Goal: Communication & Community: Share content

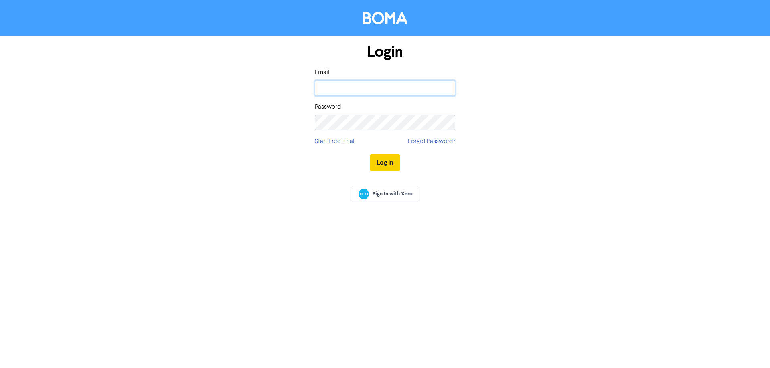
type input "[EMAIL_ADDRESS][DOMAIN_NAME]"
click at [381, 163] on button "Log In" at bounding box center [385, 162] width 30 height 17
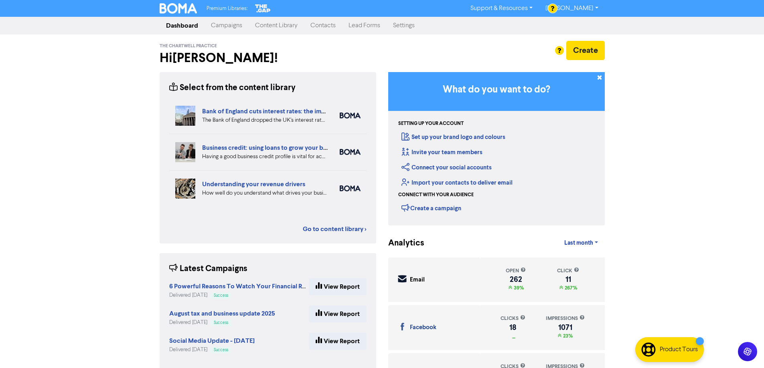
click at [275, 24] on link "Content Library" at bounding box center [276, 26] width 55 height 16
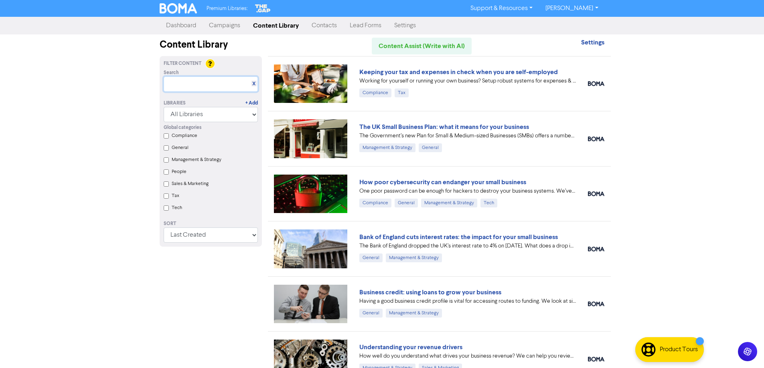
click at [216, 85] on input "text" at bounding box center [211, 84] width 94 height 15
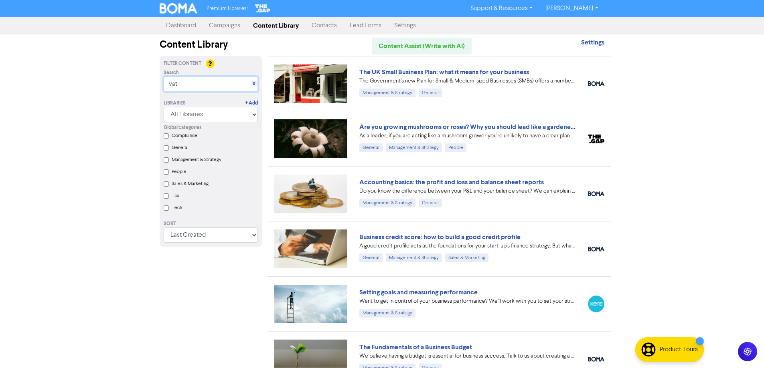
drag, startPoint x: 188, startPoint y: 83, endPoint x: 135, endPoint y: 81, distance: 52.6
click at [135, 81] on div "Premium Libraries: Support & Resources Video Tutorials FAQ & Guides Marketing E…" at bounding box center [382, 184] width 764 height 368
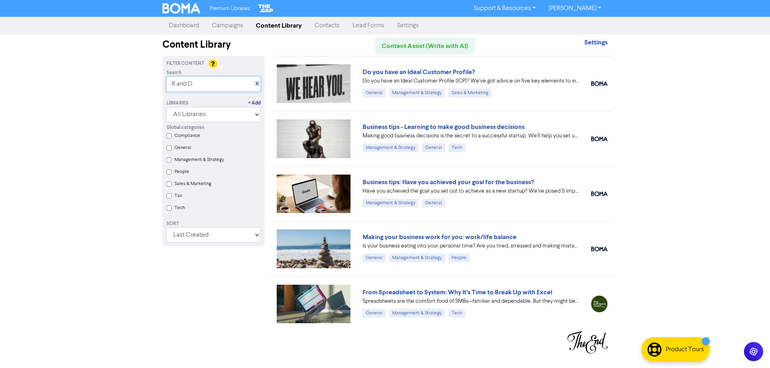
drag, startPoint x: 209, startPoint y: 85, endPoint x: 177, endPoint y: 83, distance: 32.1
click at [177, 83] on input "R and D" at bounding box center [213, 84] width 94 height 15
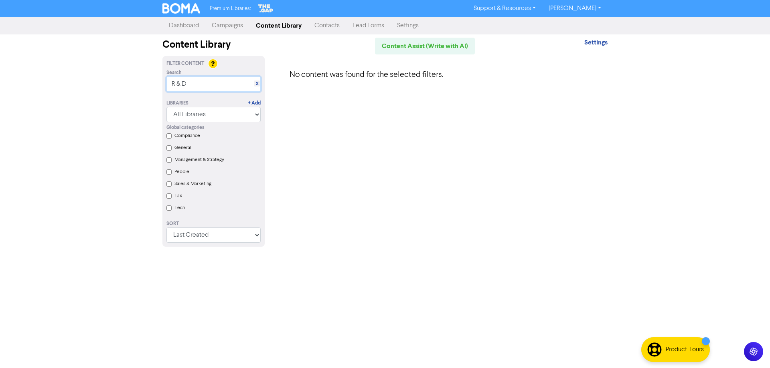
drag, startPoint x: 191, startPoint y: 83, endPoint x: 148, endPoint y: 83, distance: 42.9
click at [148, 83] on div "Premium Libraries: Support & Resources Video Tutorials FAQ & Guides Marketing E…" at bounding box center [385, 184] width 770 height 368
drag, startPoint x: 190, startPoint y: 87, endPoint x: 152, endPoint y: 85, distance: 37.8
click at [152, 85] on div "Premium Libraries: Support & Resources Video Tutorials FAQ & Guides Marketing E…" at bounding box center [385, 184] width 770 height 368
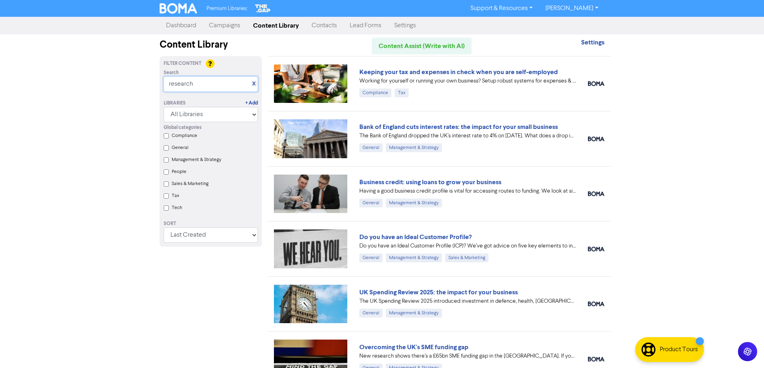
drag, startPoint x: 206, startPoint y: 84, endPoint x: 116, endPoint y: 91, distance: 90.5
click at [116, 91] on div "Premium Libraries: Support & Resources Video Tutorials FAQ & Guides Marketing E…" at bounding box center [382, 184] width 764 height 368
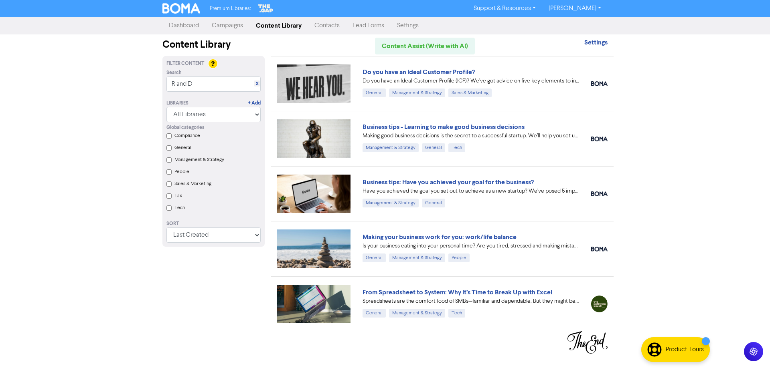
click at [725, 178] on div "Premium Libraries: Support & Resources Video Tutorials FAQ & Guides Marketing E…" at bounding box center [385, 184] width 770 height 368
drag, startPoint x: 200, startPoint y: 86, endPoint x: 126, endPoint y: 87, distance: 73.8
click at [126, 87] on div "Premium Libraries: Support & Resources Video Tutorials FAQ & Guides Marketing E…" at bounding box center [385, 184] width 770 height 368
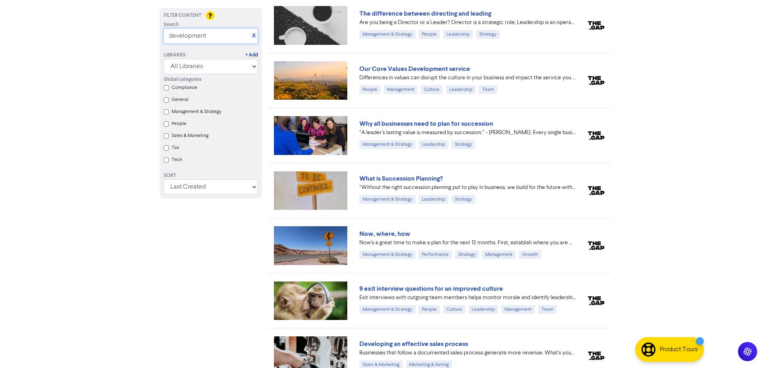
scroll to position [1381, 0]
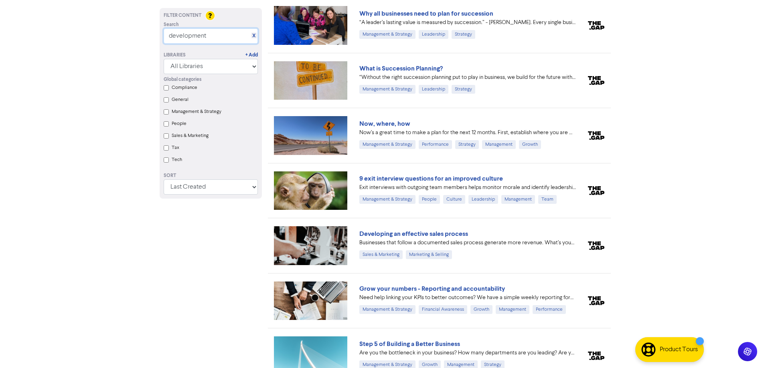
drag, startPoint x: 224, startPoint y: 32, endPoint x: 128, endPoint y: 41, distance: 96.2
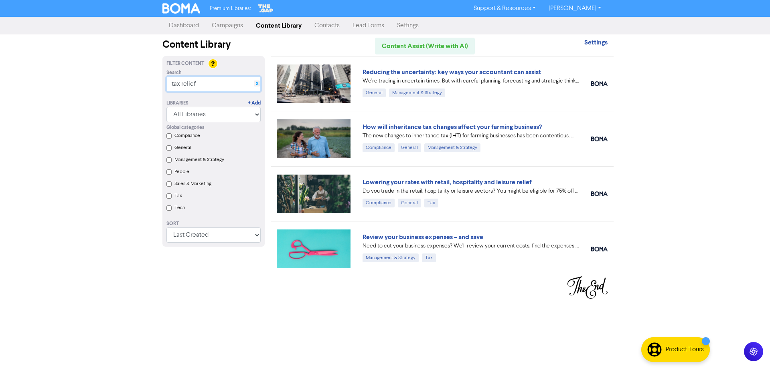
type input "tax relief"
click at [256, 83] on link "X" at bounding box center [256, 84] width 3 height 6
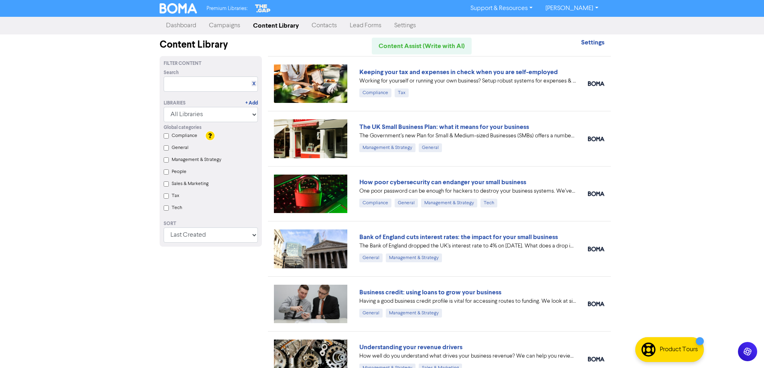
scroll to position [120, 0]
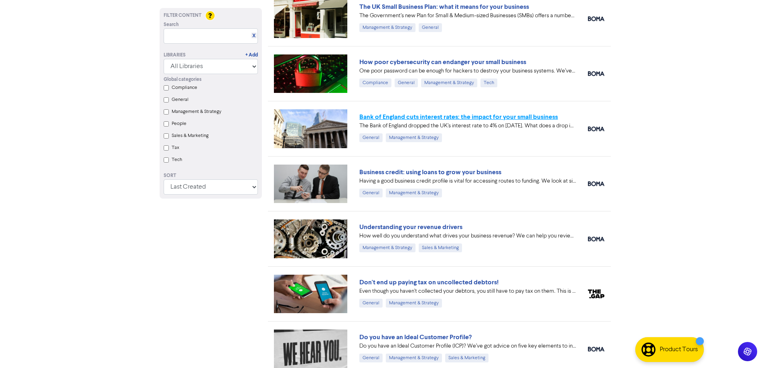
click at [425, 116] on link "Bank of England cuts interest rates: the impact for your small business" at bounding box center [458, 117] width 198 height 8
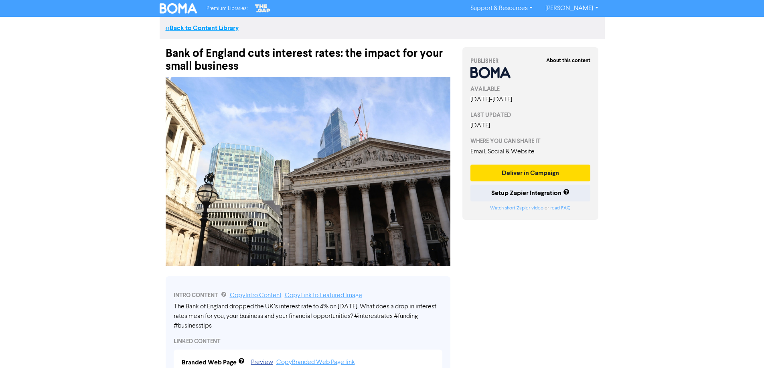
click at [224, 26] on link "<< Back to Content Library" at bounding box center [202, 28] width 73 height 8
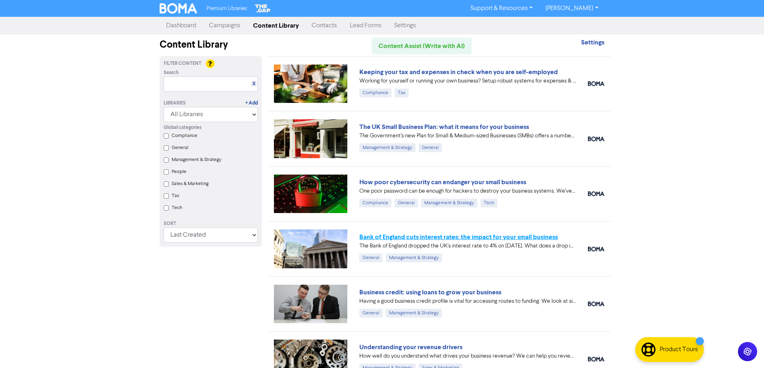
click at [431, 238] on link "Bank of England cuts interest rates: the impact for your small business" at bounding box center [458, 237] width 198 height 8
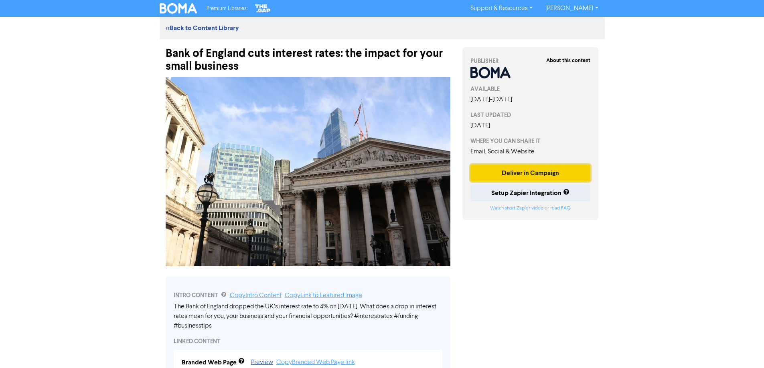
click at [560, 174] on button "Deliver in Campaign" at bounding box center [530, 173] width 120 height 17
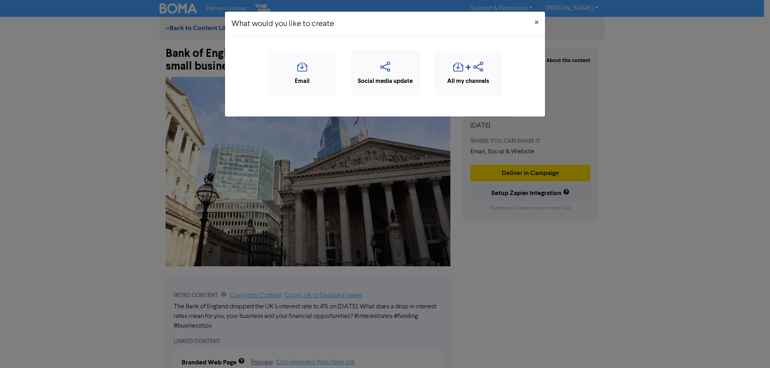
click at [374, 68] on icon "button" at bounding box center [385, 69] width 58 height 15
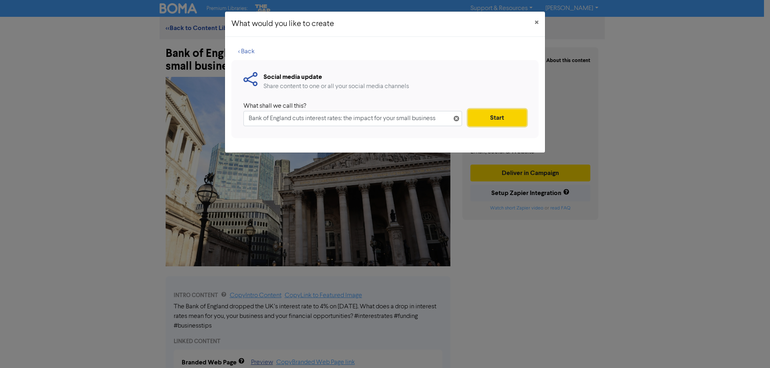
click at [486, 120] on button "Start" at bounding box center [497, 117] width 59 height 17
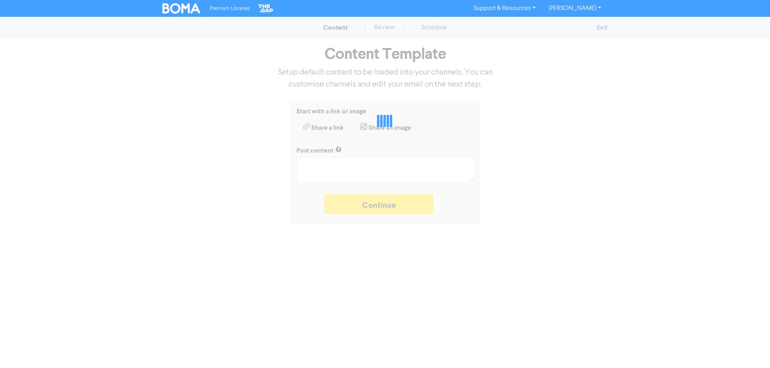
type textarea "x"
type textarea "The Bank of England dropped the UK’s interest rate to 4% on [DATE]. What does a…"
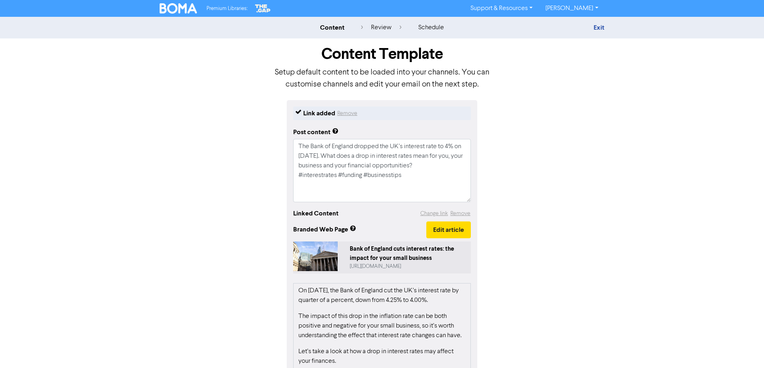
scroll to position [119, 0]
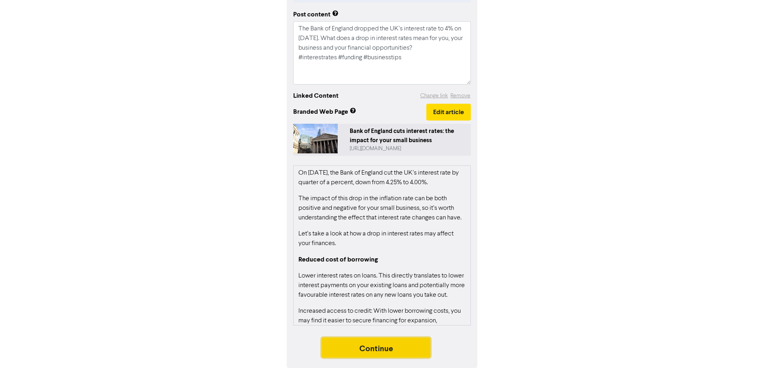
click at [365, 351] on button "Continue" at bounding box center [376, 348] width 109 height 20
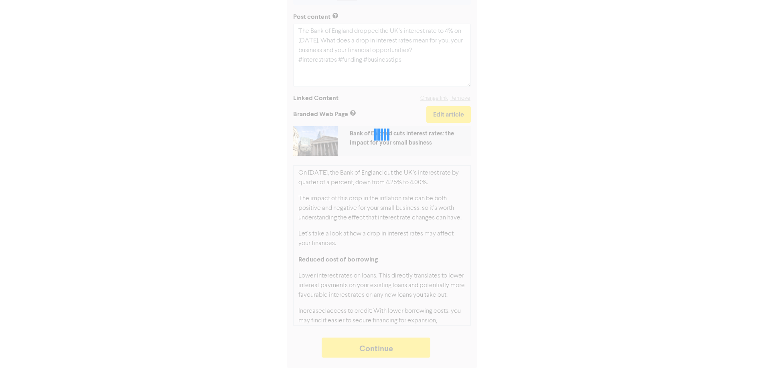
type textarea "x"
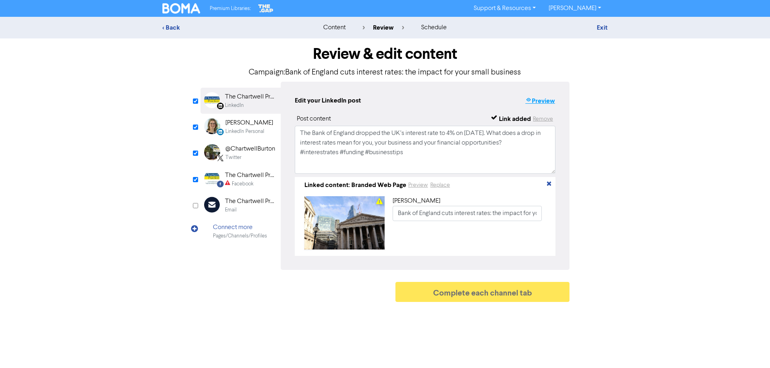
click at [541, 102] on button "Preview" at bounding box center [540, 101] width 30 height 10
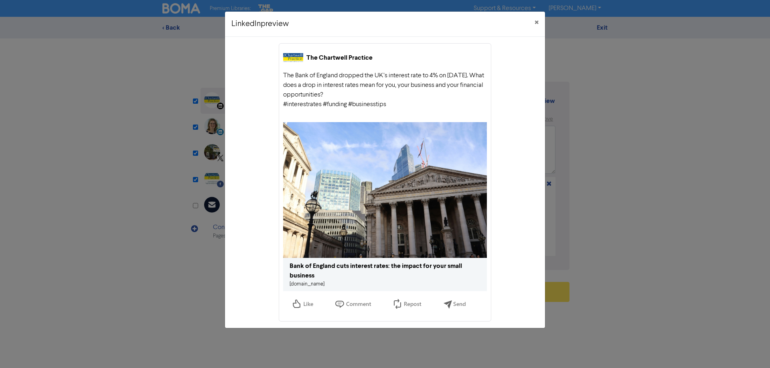
click at [319, 284] on link "[DOMAIN_NAME]" at bounding box center [306, 284] width 35 height 5
click at [537, 21] on span "×" at bounding box center [536, 23] width 4 height 12
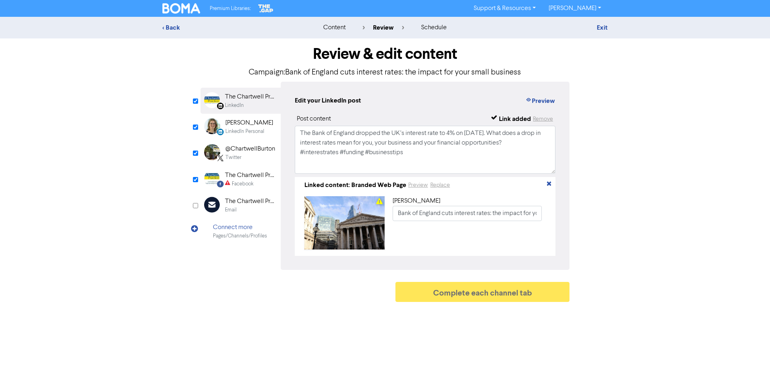
click at [241, 180] on div "Facebook" at bounding box center [243, 184] width 22 height 8
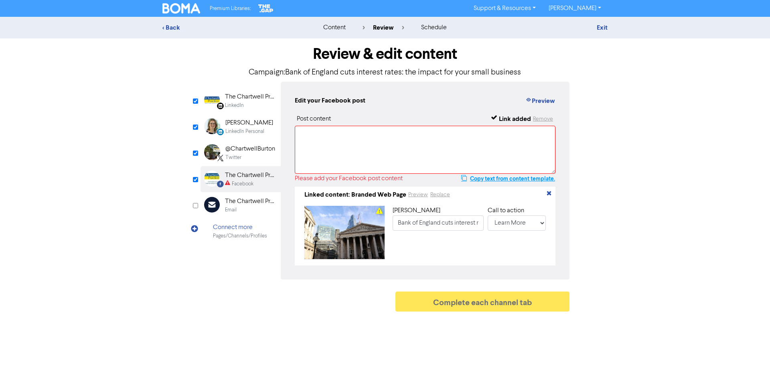
click at [501, 179] on button "Copy text from content template." at bounding box center [508, 179] width 95 height 10
click at [364, 136] on textarea at bounding box center [425, 150] width 261 height 48
paste textarea "The Bank of England dropped the UK’s interest rate to 4% on [DATE]. What does a…"
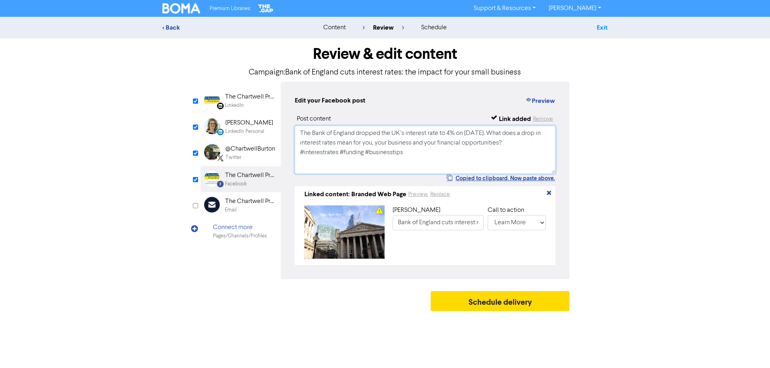
type textarea "The Bank of England dropped the UK’s interest rate to 4% on [DATE]. What does a…"
click at [603, 26] on link "Exit" at bounding box center [602, 28] width 11 height 8
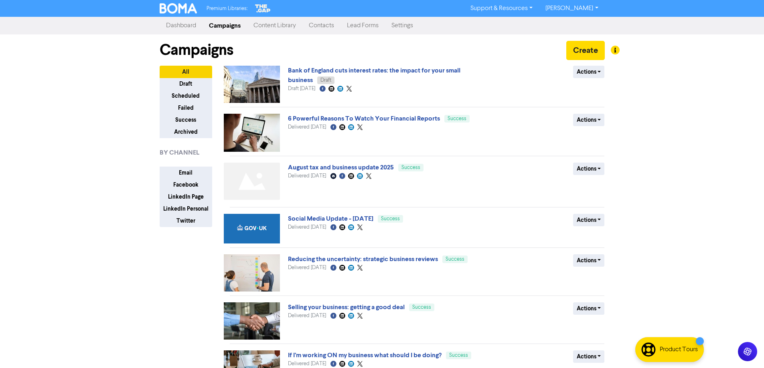
click at [276, 26] on link "Content Library" at bounding box center [274, 26] width 55 height 16
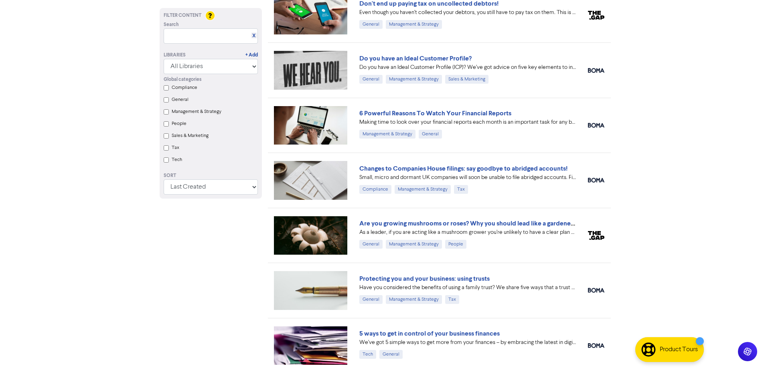
scroll to position [479, 0]
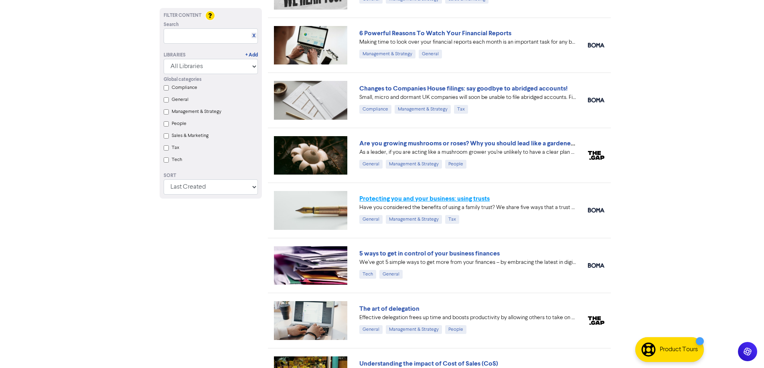
click at [382, 199] on link "Protecting you and your business: using trusts" at bounding box center [424, 199] width 130 height 8
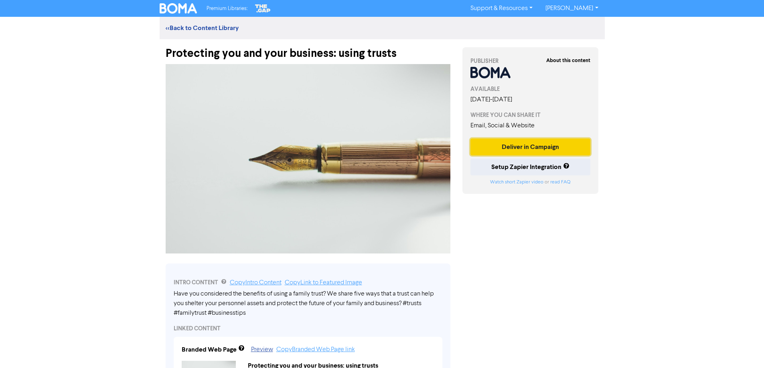
click at [518, 148] on button "Deliver in Campaign" at bounding box center [530, 147] width 120 height 17
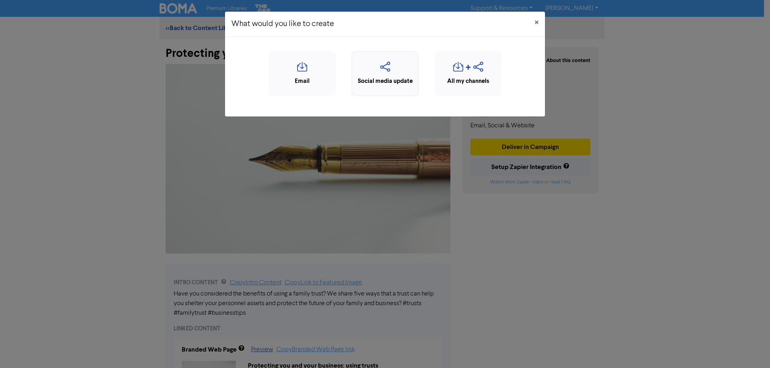
click at [388, 67] on icon "button" at bounding box center [385, 69] width 58 height 15
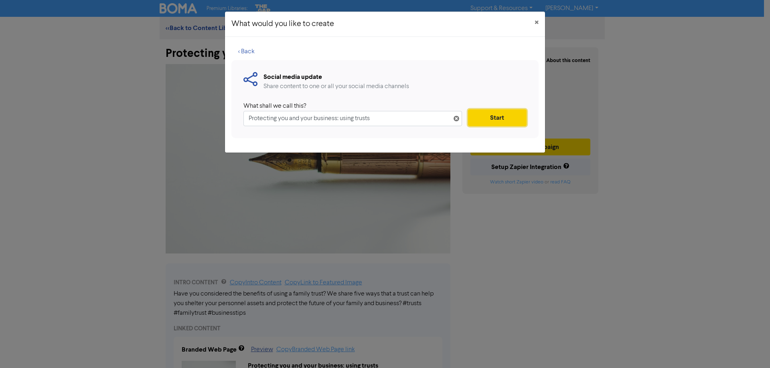
click at [504, 115] on button "Start" at bounding box center [497, 117] width 59 height 17
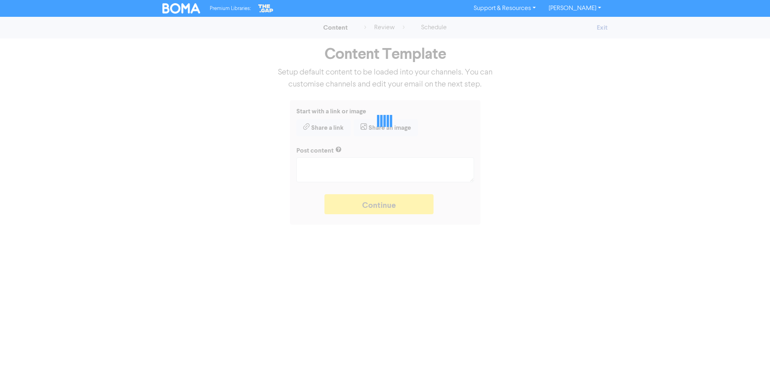
type textarea "x"
type textarea "Have you considered the benefits of using a family trust? We share five ways th…"
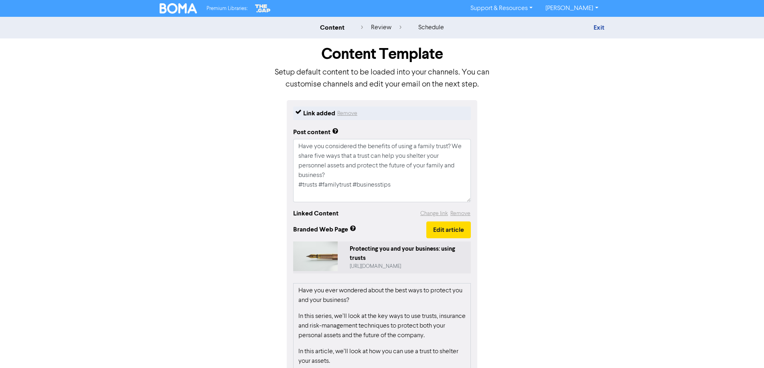
scroll to position [119, 0]
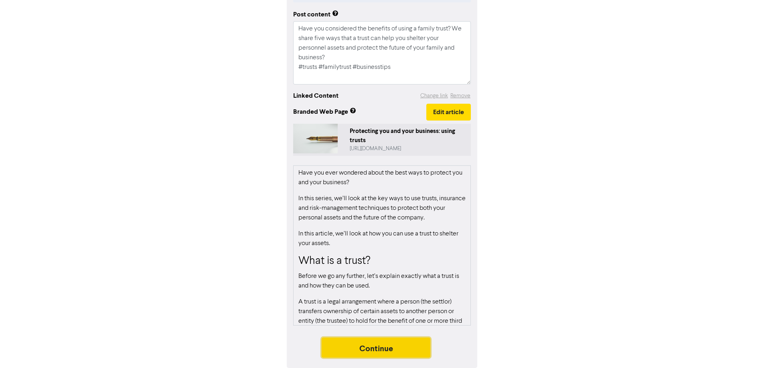
click at [373, 343] on button "Continue" at bounding box center [376, 348] width 109 height 20
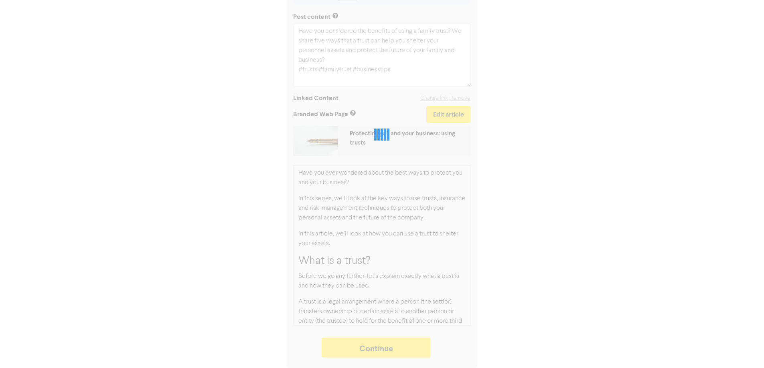
type textarea "x"
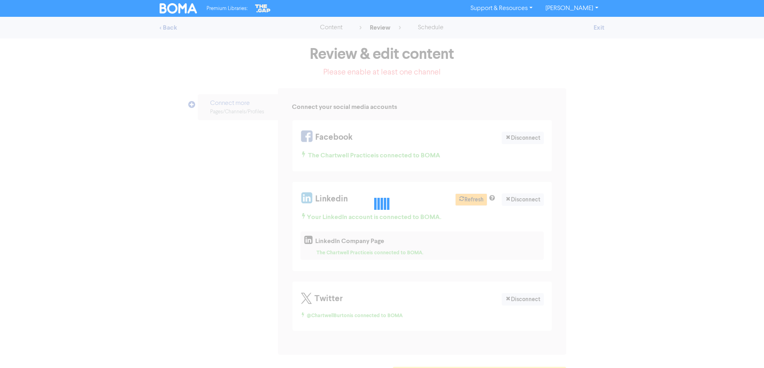
select select "LEARN_MORE"
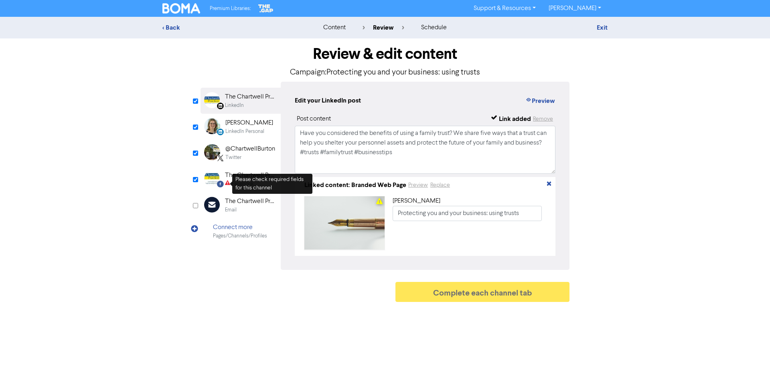
click at [225, 178] on div "Facebook Created with Sketch. The Chartwell Practice Facebook" at bounding box center [240, 179] width 80 height 26
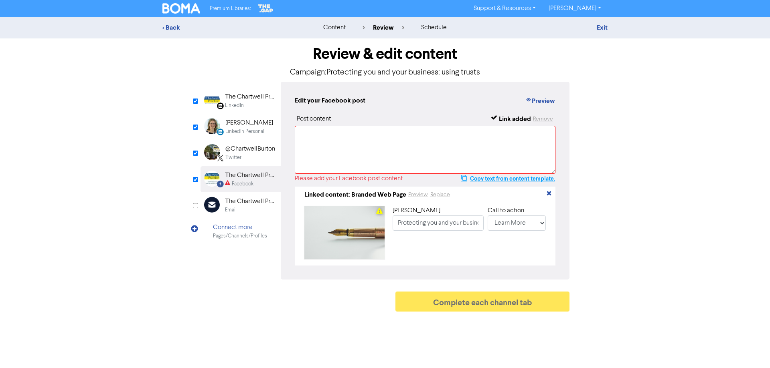
click at [498, 177] on button "Copy text from content template." at bounding box center [508, 179] width 95 height 10
click at [336, 140] on textarea at bounding box center [425, 150] width 261 height 48
paste textarea "Have you considered the benefits of using a family trust? We share five ways th…"
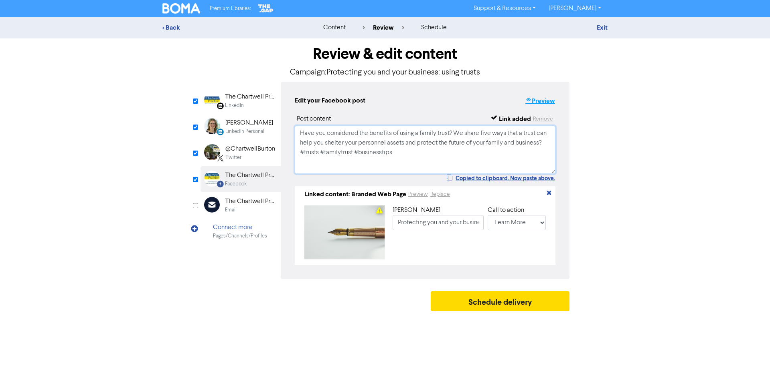
type textarea "Have you considered the benefits of using a family trust? We share five ways th…"
click at [544, 100] on button "Preview" at bounding box center [540, 101] width 30 height 10
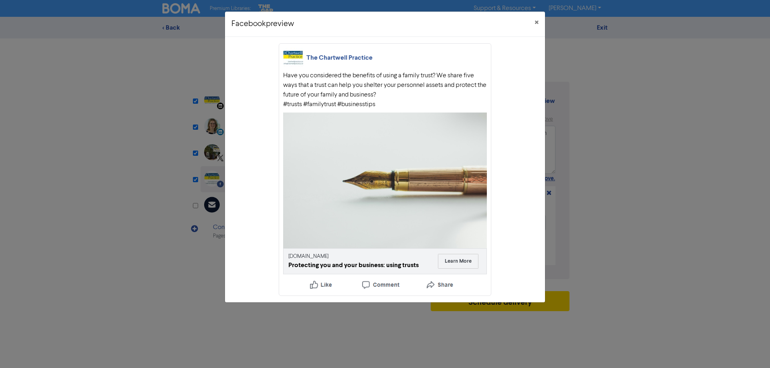
click at [365, 267] on div "Protecting you and your business: using trusts" at bounding box center [353, 266] width 130 height 10
click at [332, 263] on div "Protecting you and your business: using trusts" at bounding box center [353, 266] width 130 height 10
click at [328, 257] on link "[DOMAIN_NAME]" at bounding box center [308, 256] width 40 height 5
click at [534, 22] on span "×" at bounding box center [536, 23] width 4 height 12
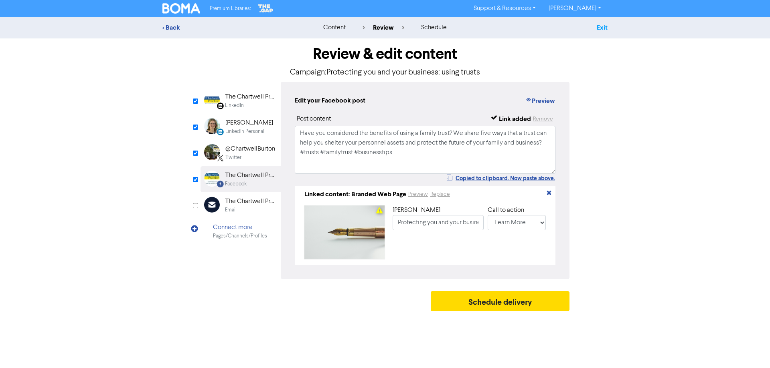
click at [602, 28] on link "Exit" at bounding box center [602, 28] width 11 height 8
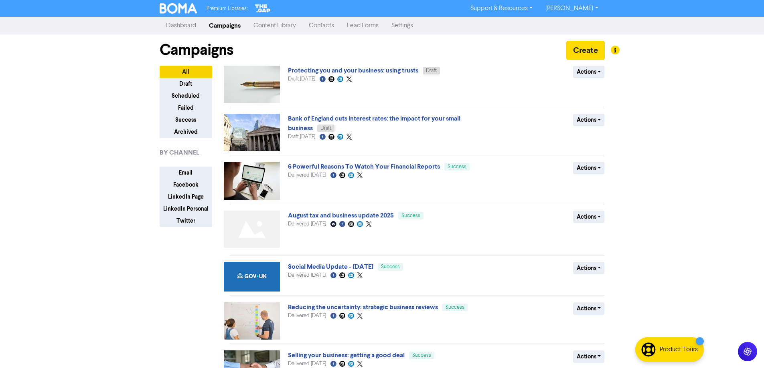
click at [277, 26] on link "Content Library" at bounding box center [274, 26] width 55 height 16
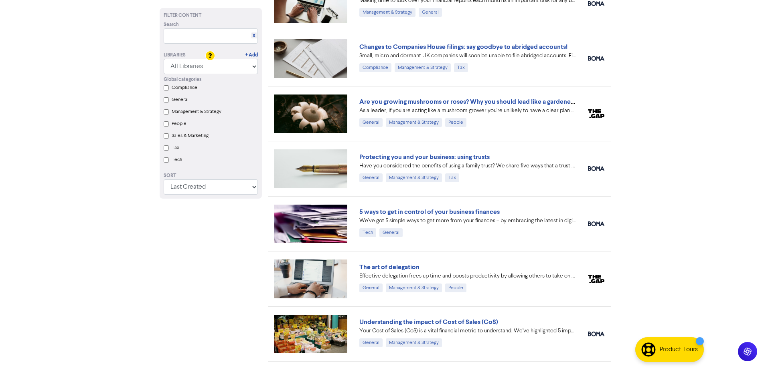
scroll to position [601, 0]
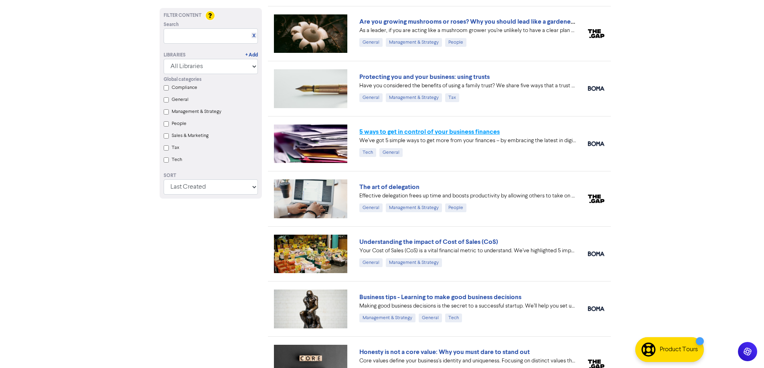
click at [422, 131] on link "5 ways to get in control of your business finances" at bounding box center [429, 132] width 140 height 8
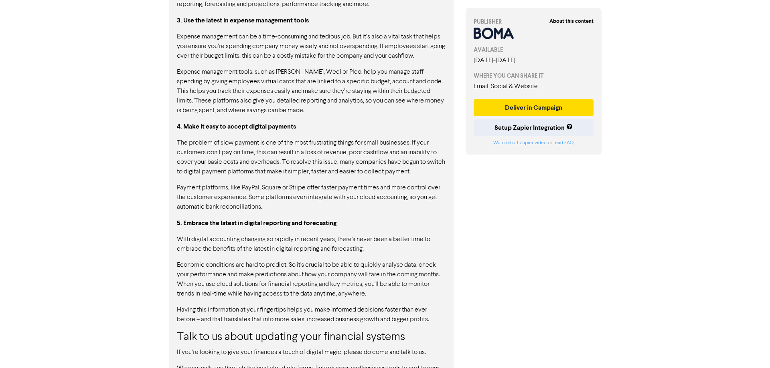
scroll to position [561, 0]
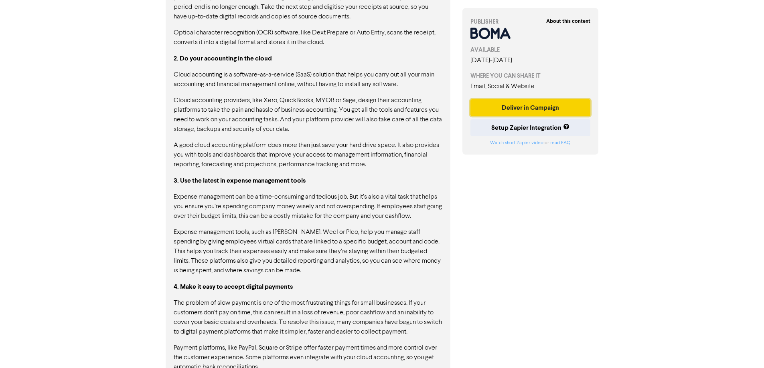
click at [511, 107] on button "Deliver in Campaign" at bounding box center [530, 107] width 120 height 17
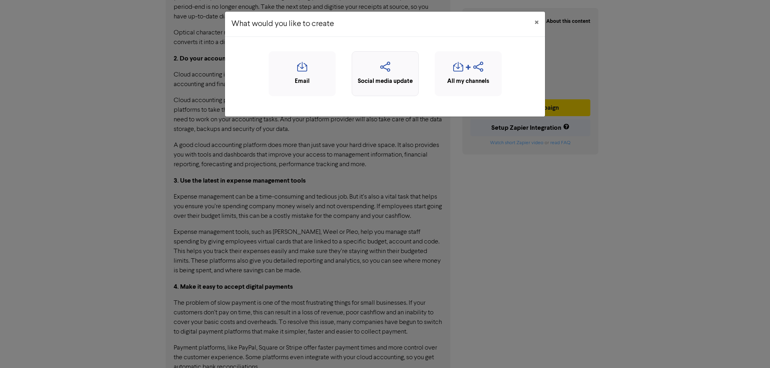
click at [379, 61] on div "Social media update" at bounding box center [385, 73] width 67 height 45
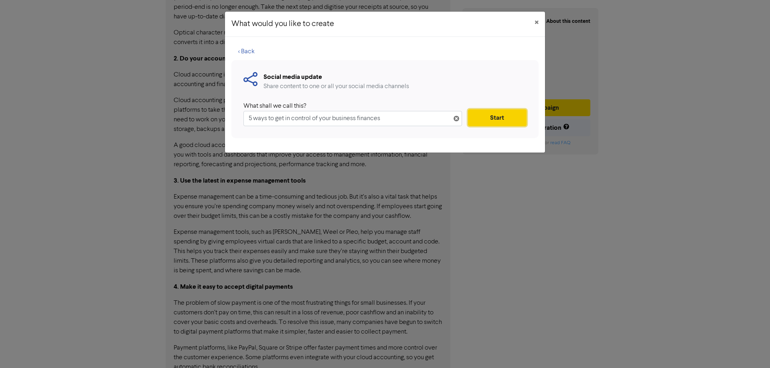
click at [492, 117] on button "Start" at bounding box center [497, 117] width 59 height 17
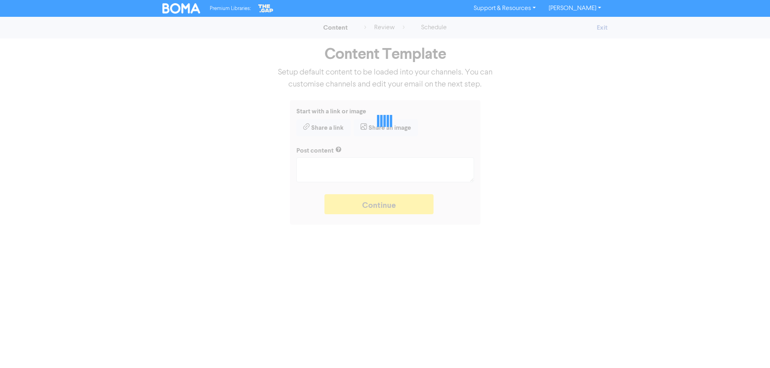
type textarea "x"
type textarea "We’ve got 5 simple ways to get more from your finances – by embracing the lates…"
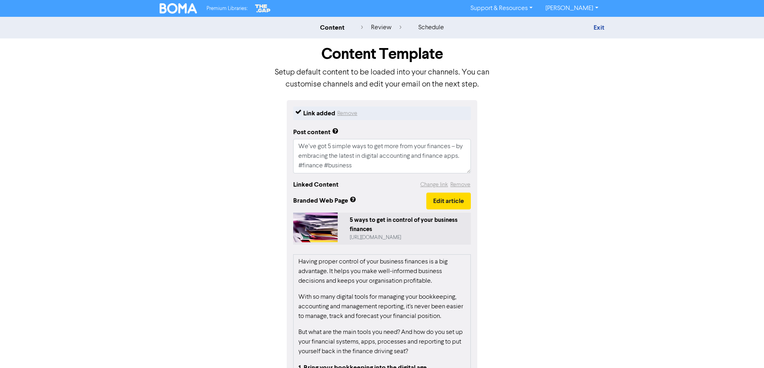
scroll to position [90, 0]
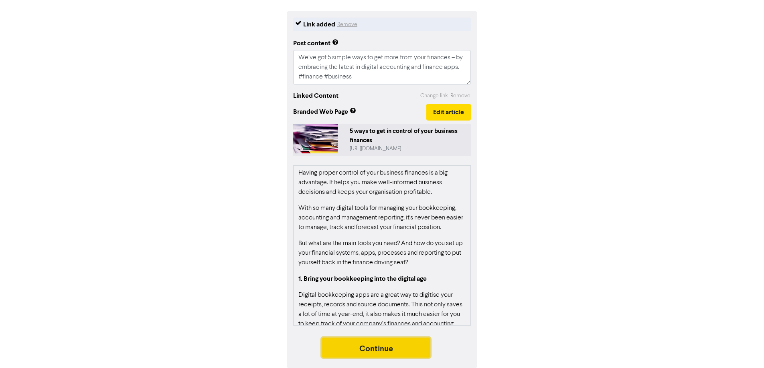
click at [366, 351] on button "Continue" at bounding box center [376, 348] width 109 height 20
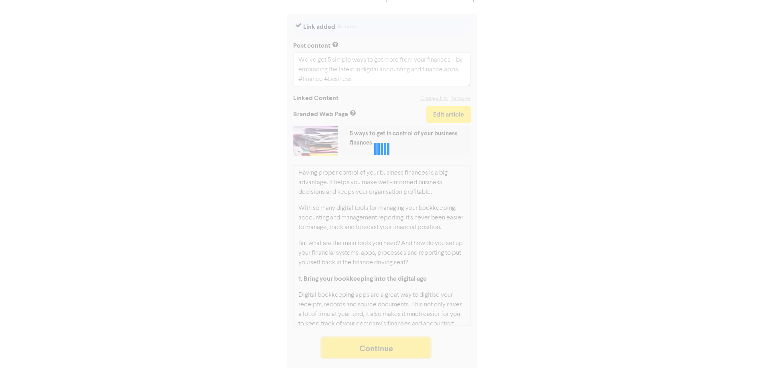
scroll to position [87, 0]
type textarea "x"
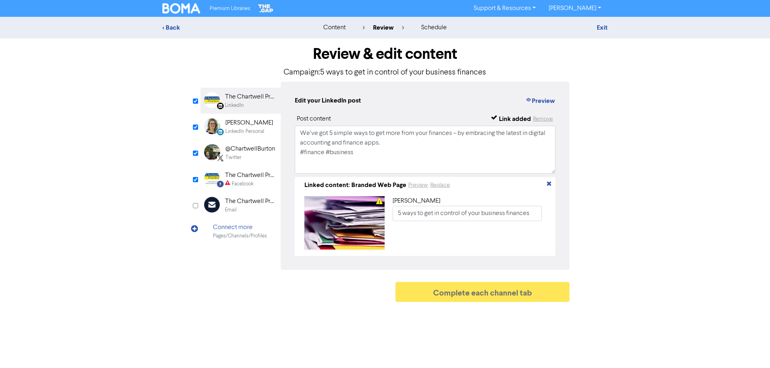
click at [246, 180] on div "The Chartwell Practice" at bounding box center [250, 176] width 51 height 10
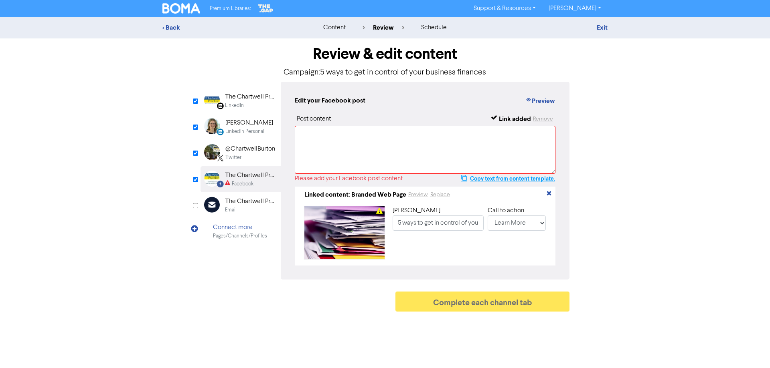
click at [500, 179] on button "Copy text from content template." at bounding box center [508, 179] width 95 height 10
click at [320, 136] on textarea at bounding box center [425, 150] width 261 height 48
paste textarea "We’ve got 5 simple ways to get more from your finances – by embracing the lates…"
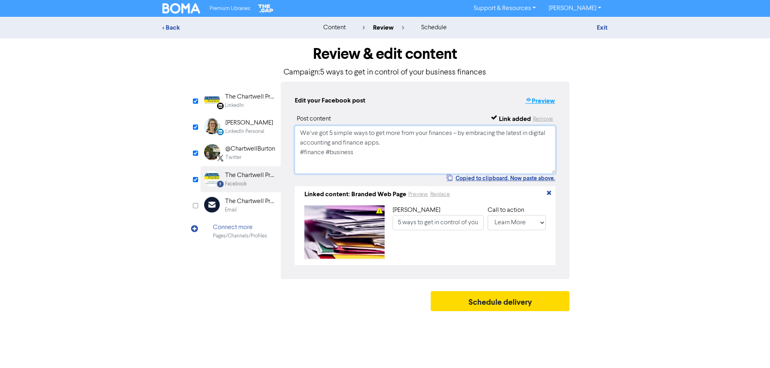
type textarea "We’ve got 5 simple ways to get more from your finances – by embracing the lates…"
click at [544, 100] on button "Preview" at bounding box center [540, 101] width 30 height 10
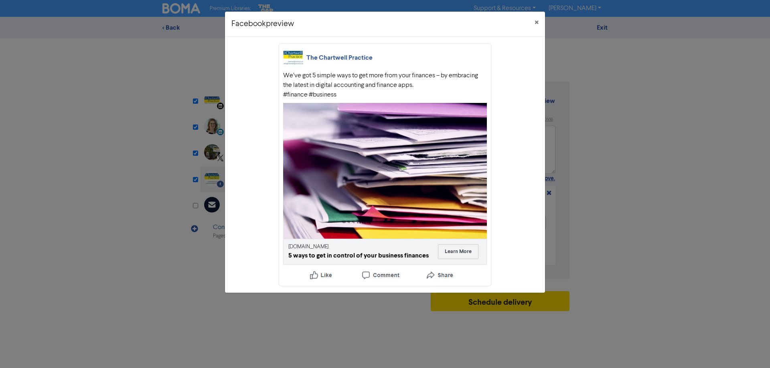
click at [328, 245] on link "[DOMAIN_NAME]" at bounding box center [308, 247] width 40 height 5
click at [536, 22] on span "×" at bounding box center [536, 23] width 4 height 12
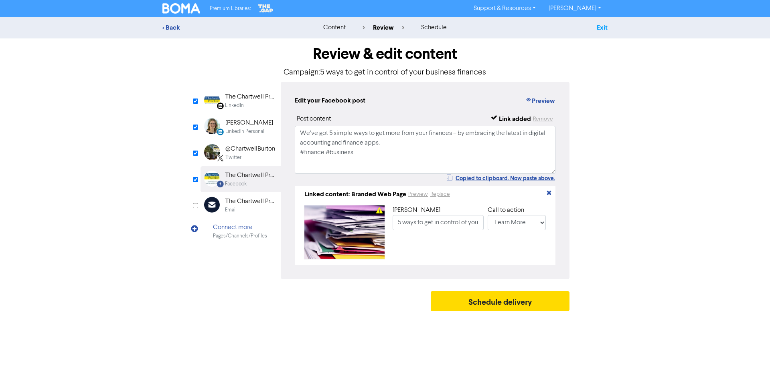
click at [602, 28] on link "Exit" at bounding box center [602, 28] width 11 height 8
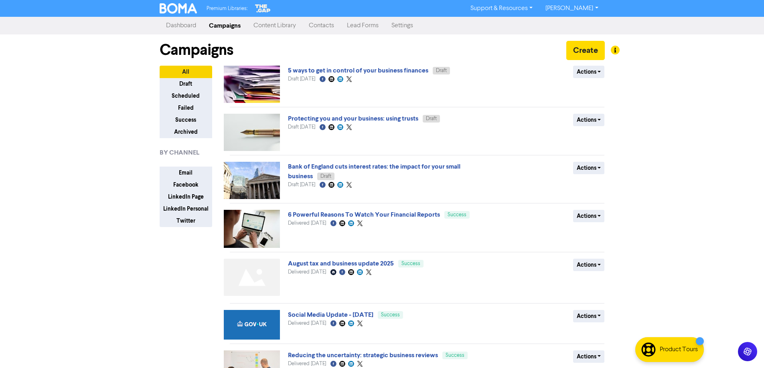
click at [281, 26] on link "Content Library" at bounding box center [274, 26] width 55 height 16
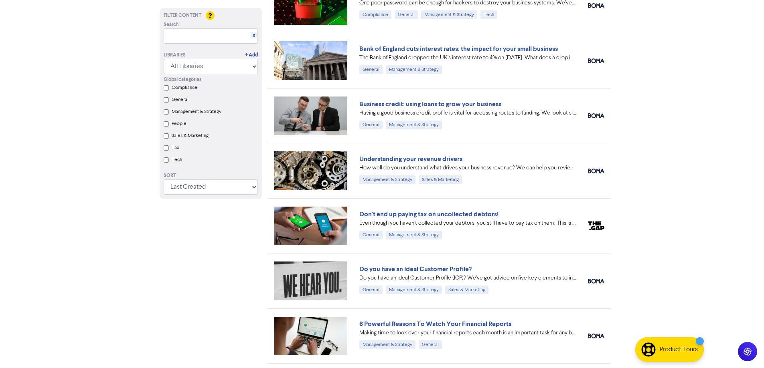
scroll to position [108, 0]
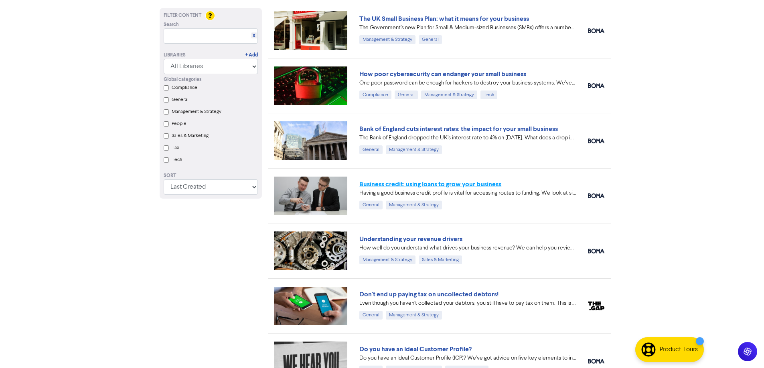
click at [432, 183] on link "Business credit: using loans to grow your business" at bounding box center [430, 184] width 142 height 8
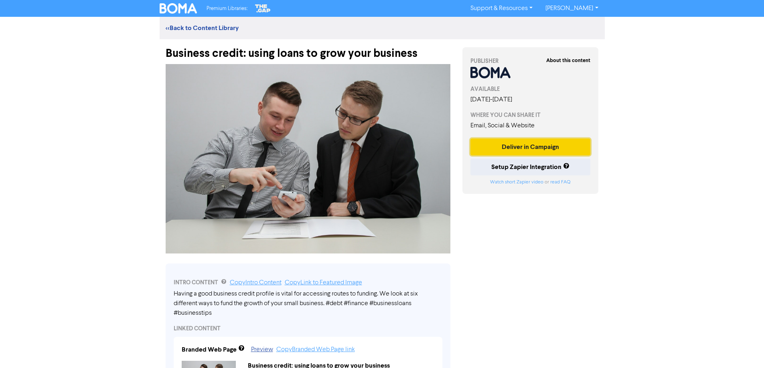
click at [523, 150] on button "Deliver in Campaign" at bounding box center [530, 147] width 120 height 17
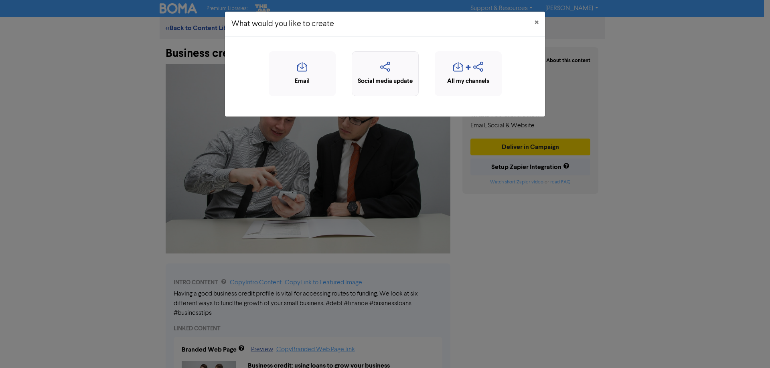
click at [385, 67] on icon "button" at bounding box center [385, 69] width 58 height 15
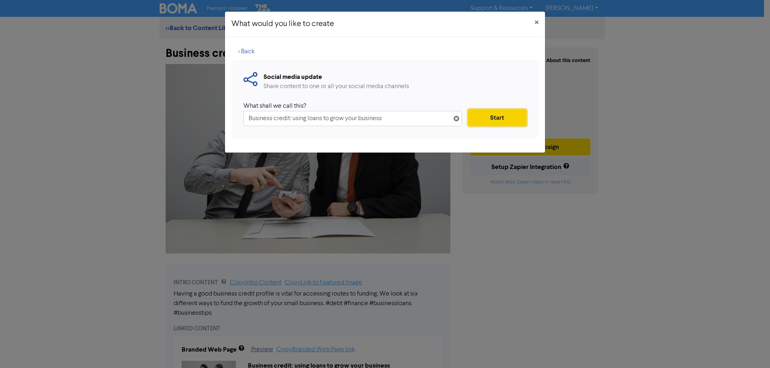
click at [502, 120] on button "Start" at bounding box center [497, 117] width 59 height 17
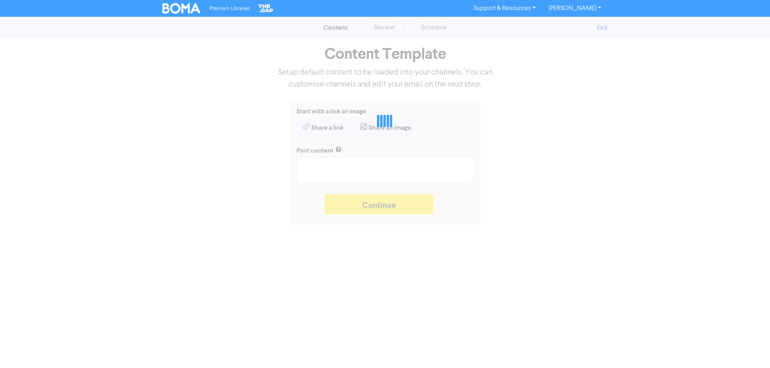
type textarea "x"
type textarea "Having a good business credit profile is vital for accessing routes to funding.…"
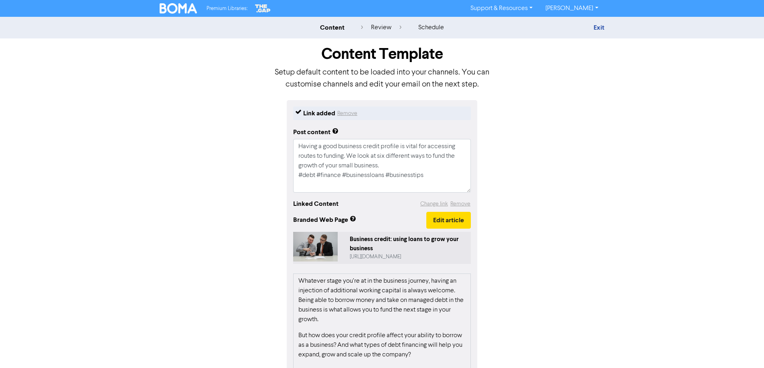
scroll to position [109, 0]
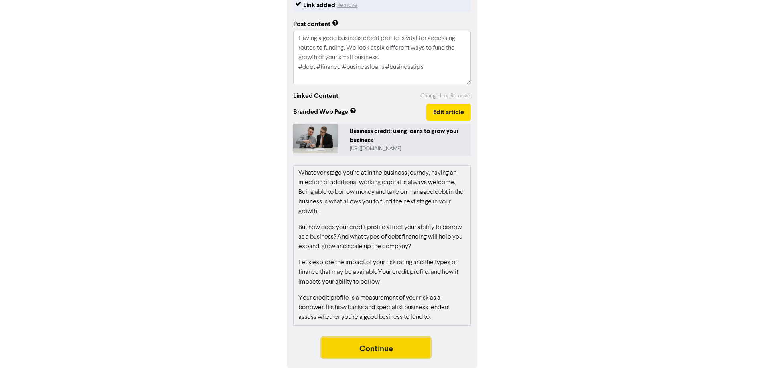
click at [372, 350] on button "Continue" at bounding box center [376, 348] width 109 height 20
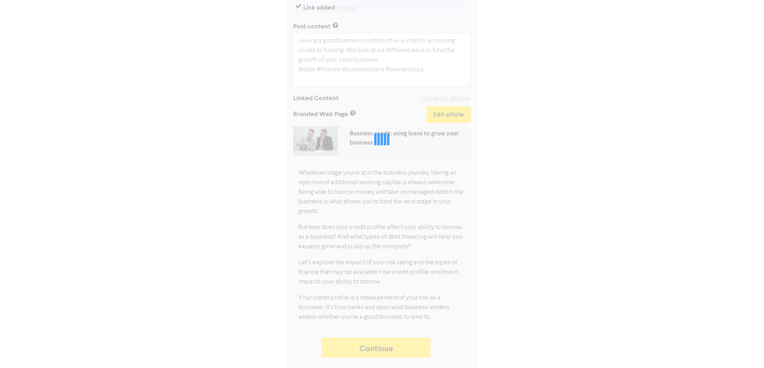
type textarea "x"
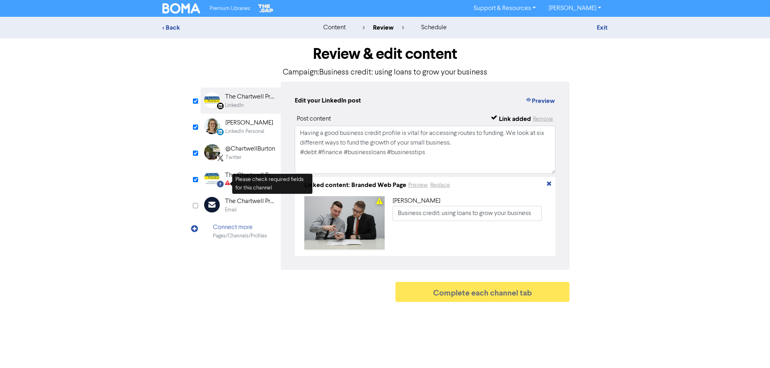
click at [228, 179] on div "The Chartwell Practice" at bounding box center [250, 176] width 51 height 10
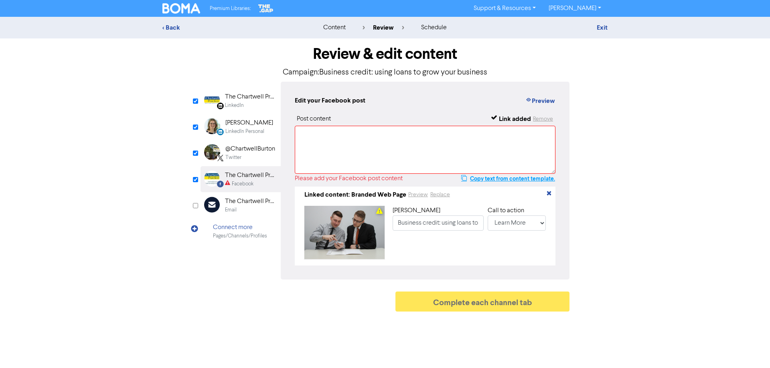
click at [501, 180] on button "Copy text from content template." at bounding box center [508, 179] width 95 height 10
click at [352, 142] on textarea at bounding box center [425, 150] width 261 height 48
paste textarea "Having a good business credit profile is vital for accessing routes to funding.…"
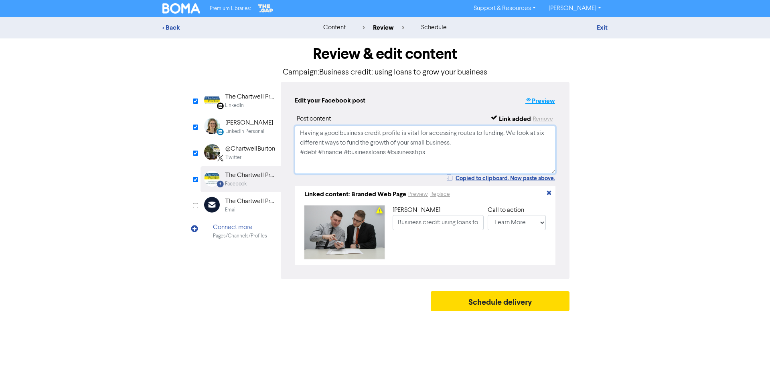
type textarea "Having a good business credit profile is vital for accessing routes to funding.…"
click at [535, 100] on button "Preview" at bounding box center [540, 101] width 30 height 10
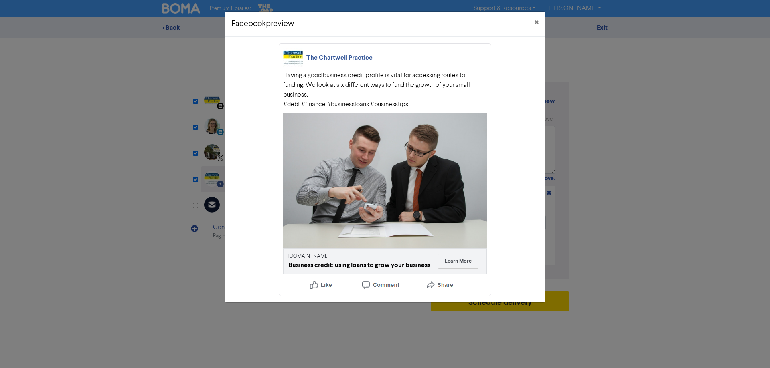
click at [324, 264] on div "Business credit: using loans to grow your business" at bounding box center [359, 266] width 142 height 10
click at [323, 257] on link "[DOMAIN_NAME]" at bounding box center [308, 256] width 40 height 5
click at [536, 21] on span "×" at bounding box center [536, 23] width 4 height 12
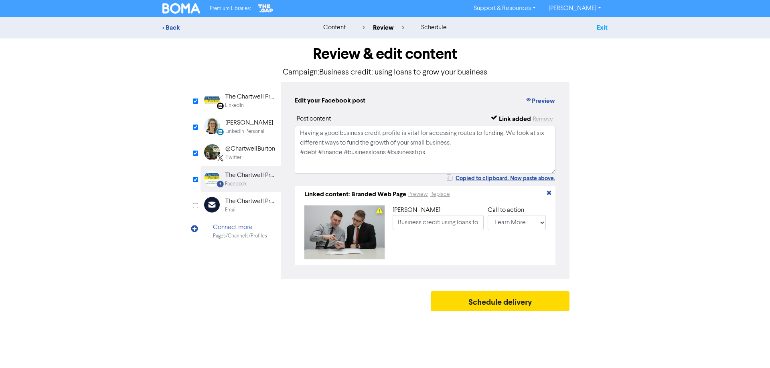
click at [600, 26] on link "Exit" at bounding box center [602, 28] width 11 height 8
